Goal: Information Seeking & Learning: Understand process/instructions

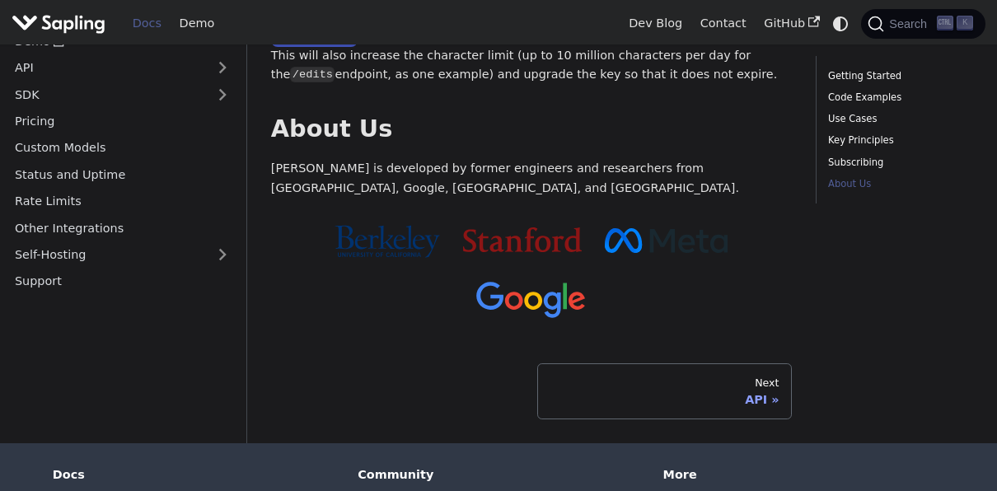
scroll to position [1671, 0]
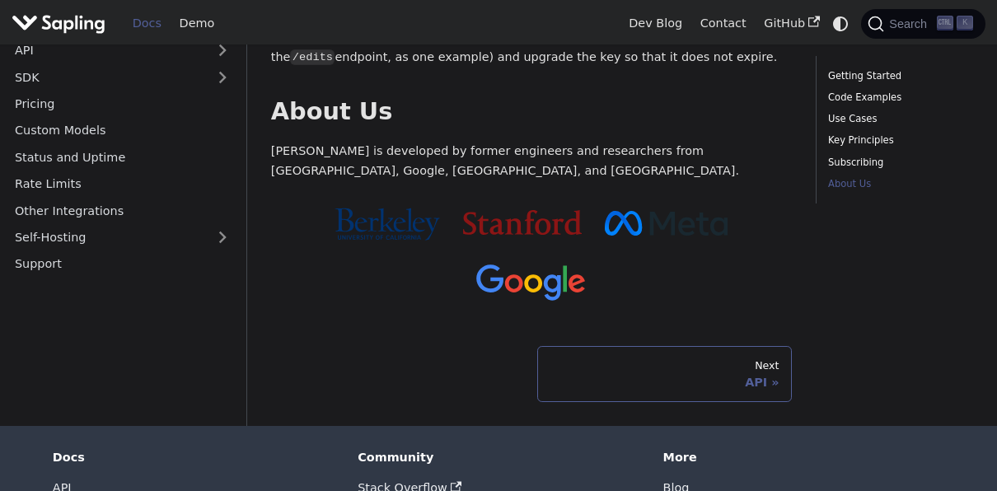
click at [761, 375] on div "API" at bounding box center [664, 382] width 229 height 15
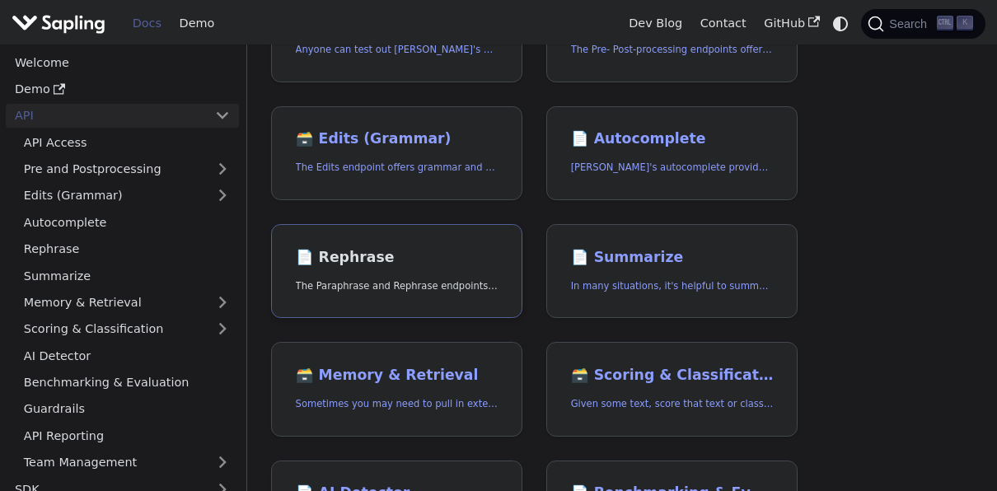
scroll to position [210, 0]
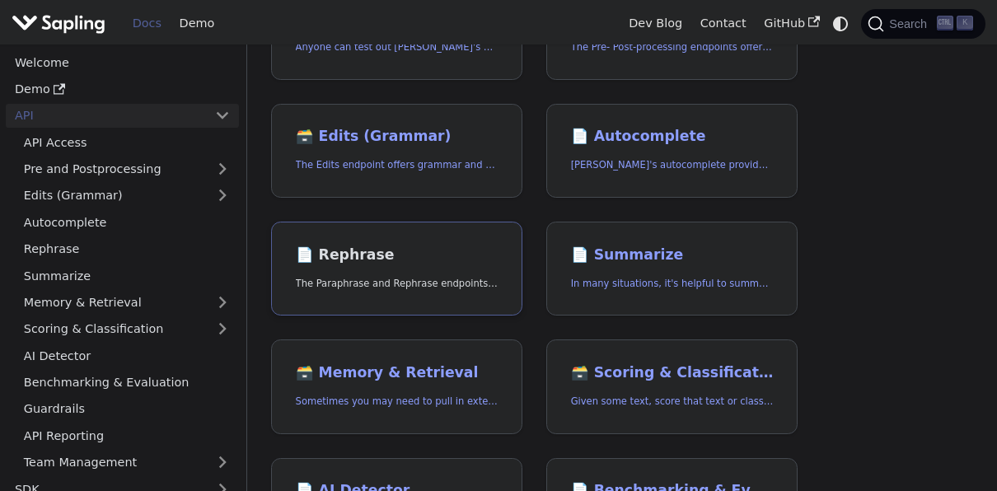
click at [395, 287] on p "The Paraphrase and Rephrase endpoints offer paraphrasing for particular styles." at bounding box center [397, 284] width 203 height 16
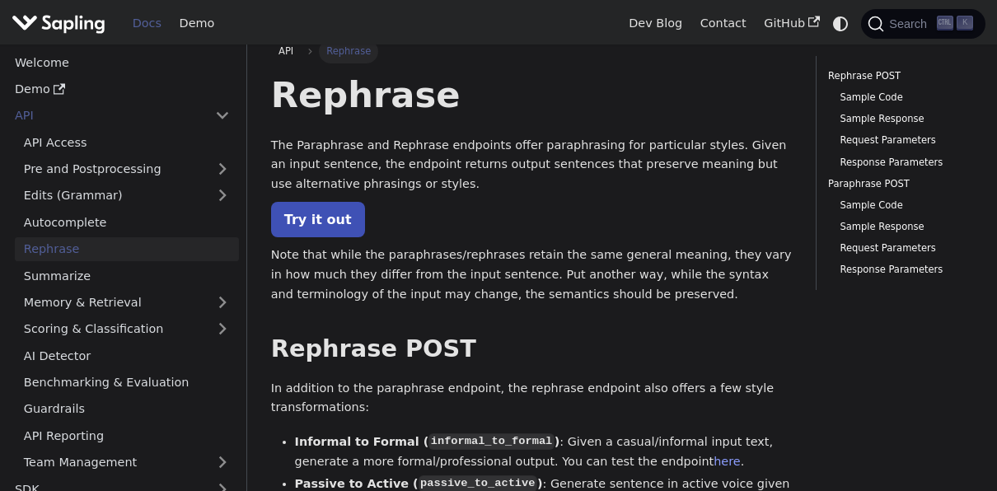
scroll to position [16, 0]
click at [297, 222] on link "Try it out" at bounding box center [318, 220] width 94 height 35
